Goal: Communication & Community: Answer question/provide support

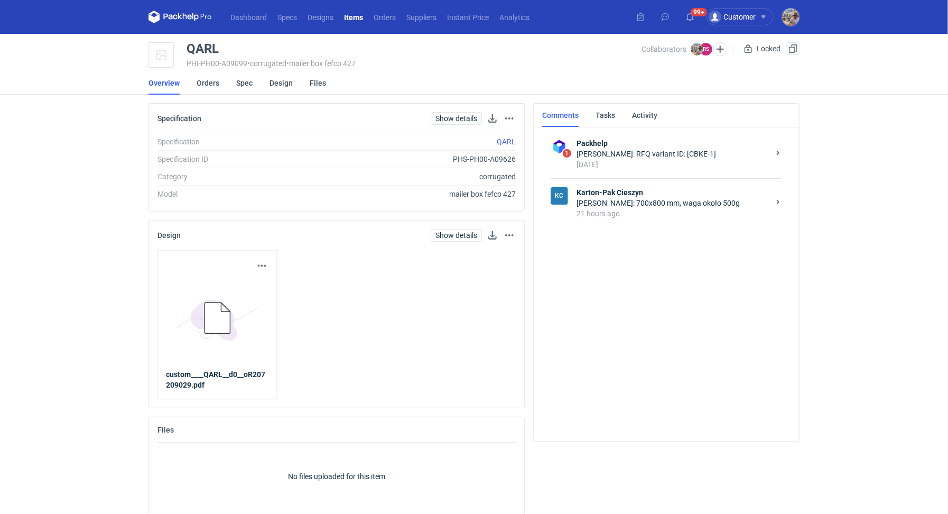
click at [676, 207] on div "[PERSON_NAME]: 700x800 mm, waga około 500g" at bounding box center [673, 203] width 193 height 11
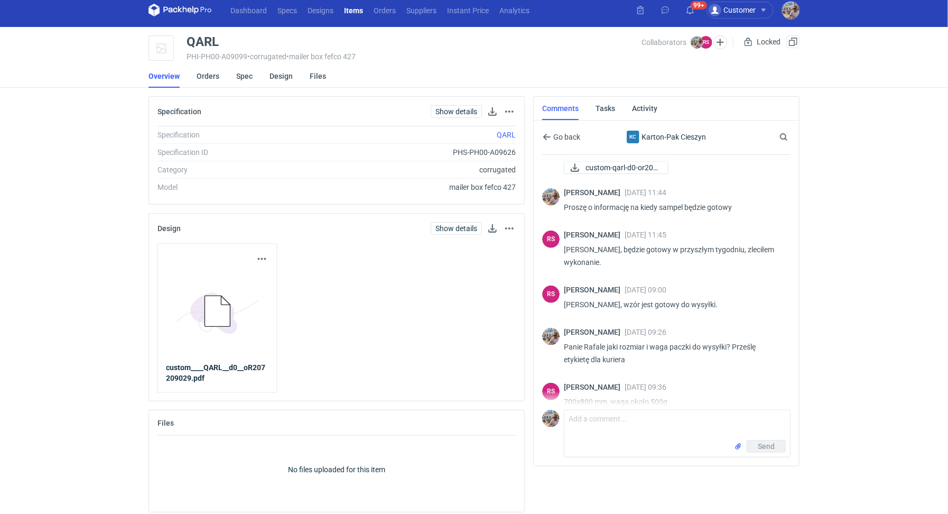
scroll to position [11, 0]
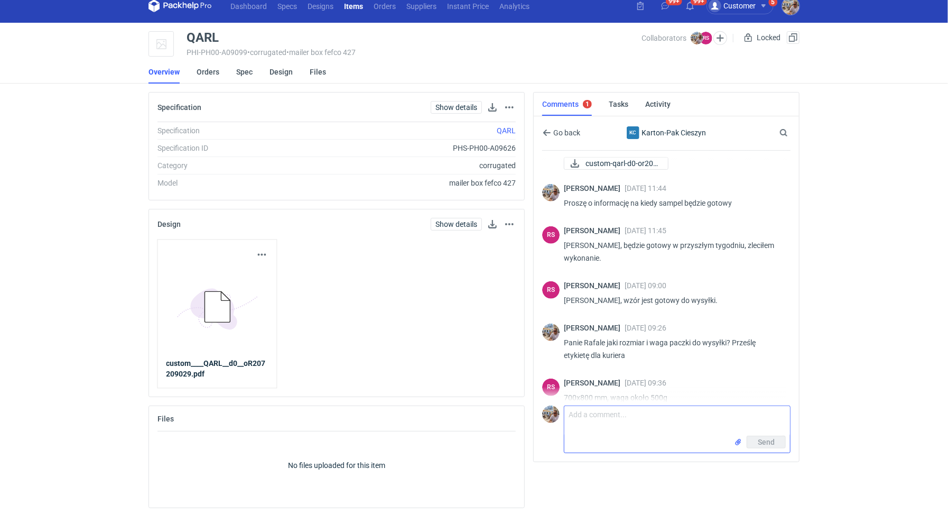
click at [593, 419] on textarea "Comment message" at bounding box center [677, 421] width 226 height 30
type textarea "Dzień dobry. Panie Rafale etykieta dla kuriera"
click at [737, 439] on input "file" at bounding box center [738, 441] width 8 height 11
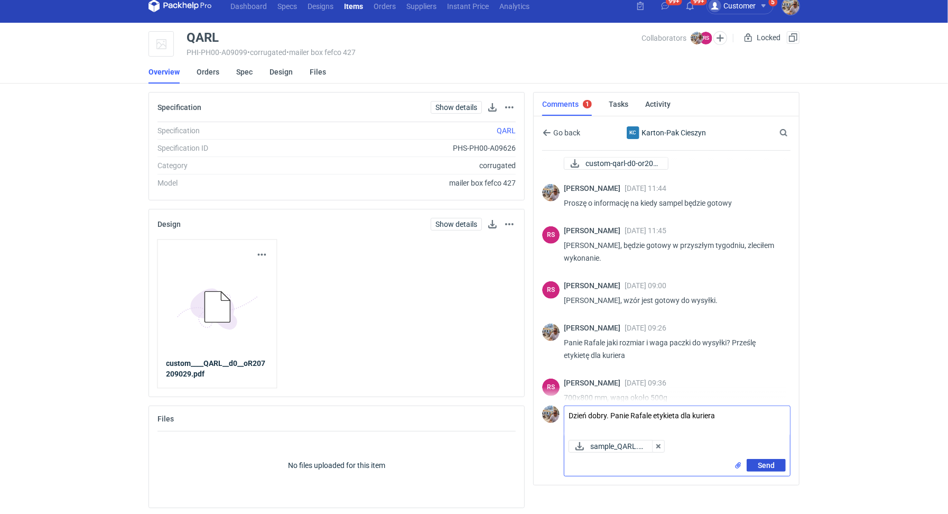
click at [767, 468] on button "Send" at bounding box center [766, 465] width 39 height 13
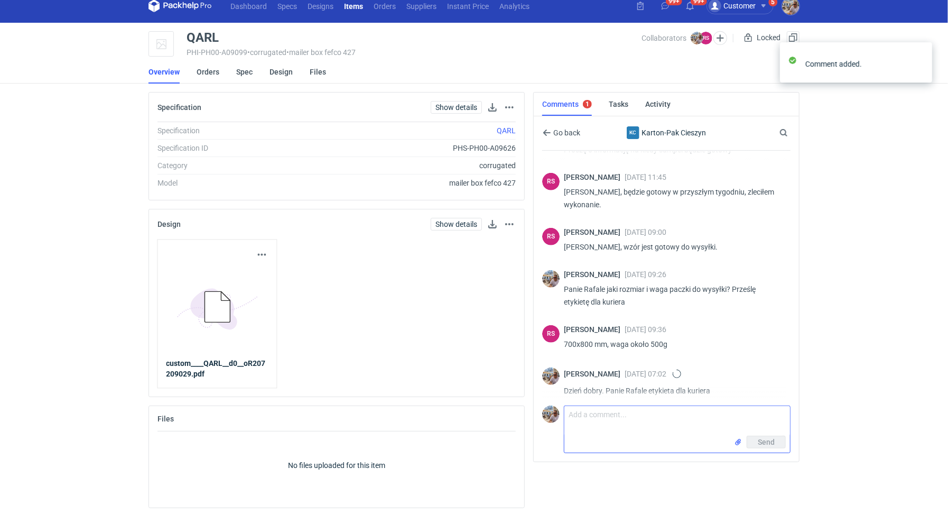
scroll to position [413, 0]
